Goal: Check status

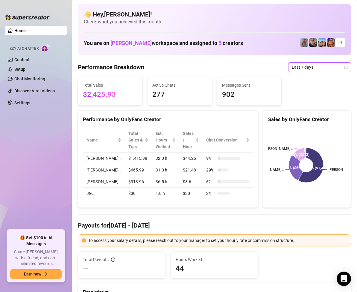
click at [323, 69] on span "Last 7 days" at bounding box center [320, 67] width 56 height 9
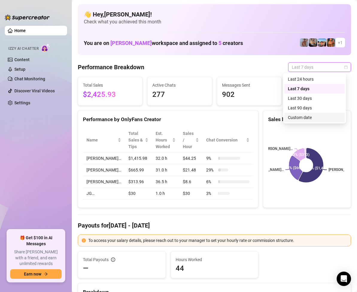
click at [308, 116] on div "Custom date" at bounding box center [314, 117] width 53 height 7
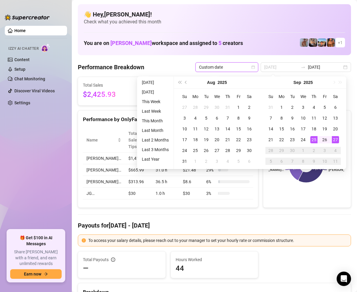
type input "[DATE]"
click at [333, 135] on td "27" at bounding box center [335, 139] width 11 height 11
click at [335, 136] on div "27" at bounding box center [335, 139] width 7 height 7
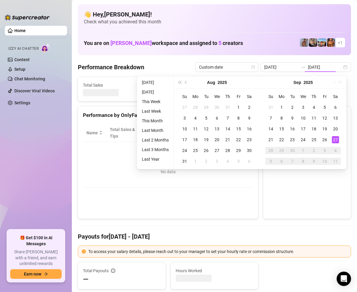
type input "[DATE]"
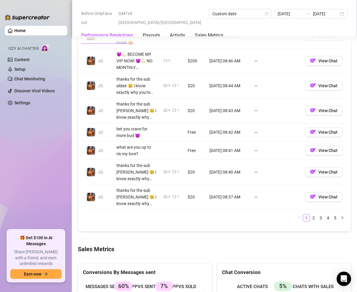
scroll to position [809, 0]
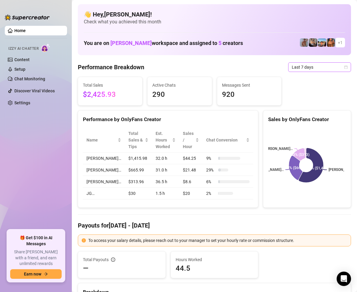
click at [338, 70] on span "Last 7 days" at bounding box center [320, 67] width 56 height 9
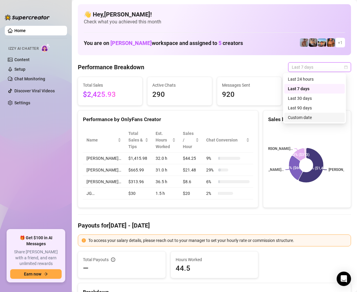
click at [304, 116] on div "Custom date" at bounding box center [314, 117] width 53 height 7
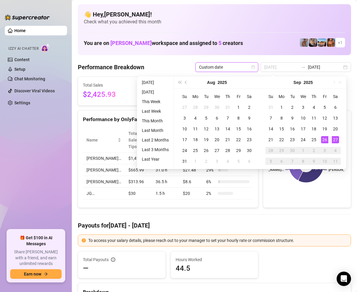
type input "[DATE]"
click at [337, 139] on div "27" at bounding box center [335, 139] width 7 height 7
click at [337, 138] on div "27" at bounding box center [335, 139] width 7 height 7
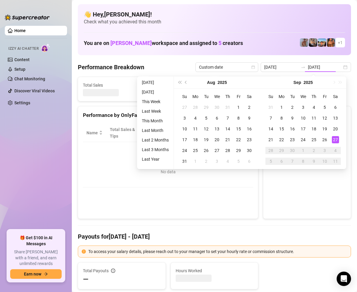
type input "[DATE]"
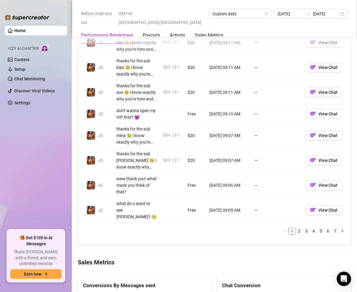
scroll to position [809, 0]
